Goal: Task Accomplishment & Management: Manage account settings

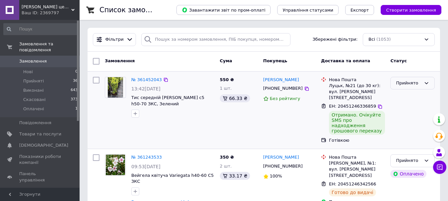
click at [409, 83] on div "Прийнято" at bounding box center [408, 83] width 25 height 7
click at [406, 98] on li "Виконано" at bounding box center [413, 97] width 44 height 12
click at [438, 169] on icon at bounding box center [440, 168] width 6 height 6
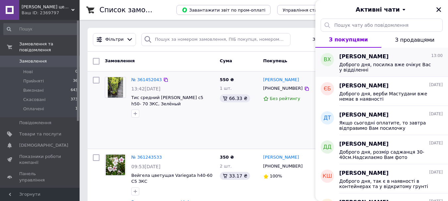
click at [392, 68] on span "Доброго дня, посилка вже очікує Вас у відділенні" at bounding box center [386, 67] width 94 height 11
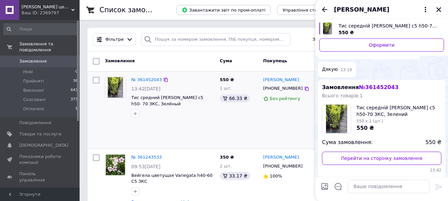
scroll to position [507, 0]
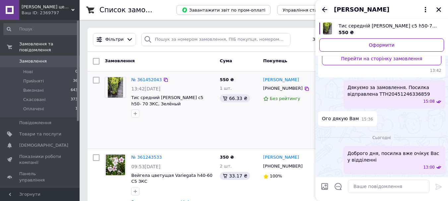
click at [323, 6] on icon "Назад" at bounding box center [325, 10] width 8 height 8
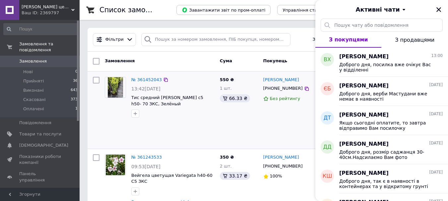
drag, startPoint x: 437, startPoint y: 8, endPoint x: 434, endPoint y: 22, distance: 14.2
click at [437, 9] on icon "Закрити" at bounding box center [439, 10] width 6 height 6
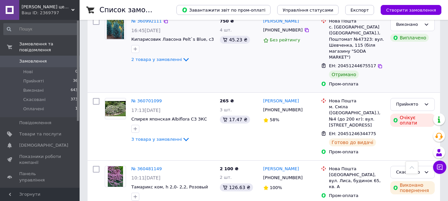
scroll to position [232, 0]
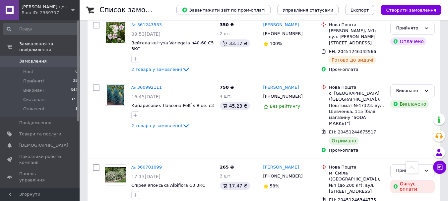
scroll to position [166, 0]
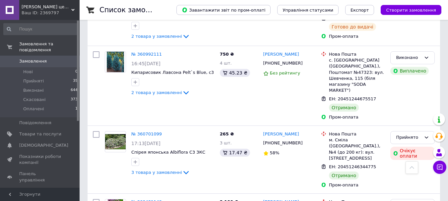
click at [26, 189] on span "Відгуки" at bounding box center [27, 192] width 17 height 6
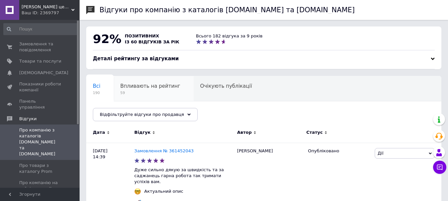
click at [154, 84] on span "Впливають на рейтинг" at bounding box center [150, 86] width 60 height 6
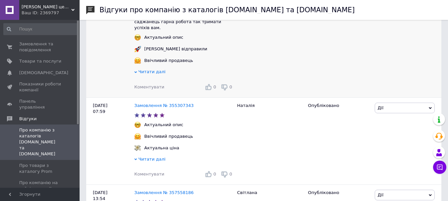
scroll to position [99, 0]
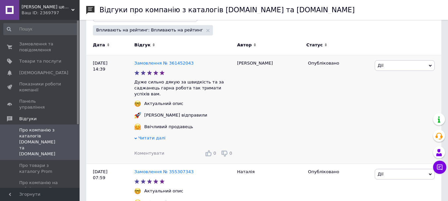
click at [154, 151] on span "Коментувати" at bounding box center [149, 153] width 30 height 5
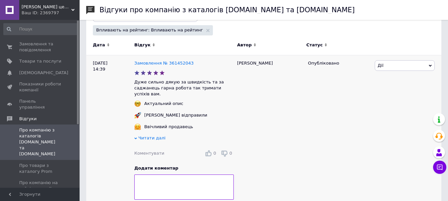
click at [386, 66] on span "Дії" at bounding box center [405, 65] width 60 height 11
click at [385, 80] on li "Коментувати" at bounding box center [404, 78] width 59 height 9
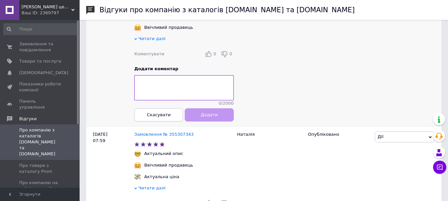
click at [166, 112] on span "Скасувати" at bounding box center [159, 114] width 24 height 5
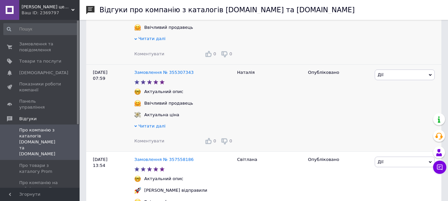
scroll to position [0, 0]
